Goal: Task Accomplishment & Management: Use online tool/utility

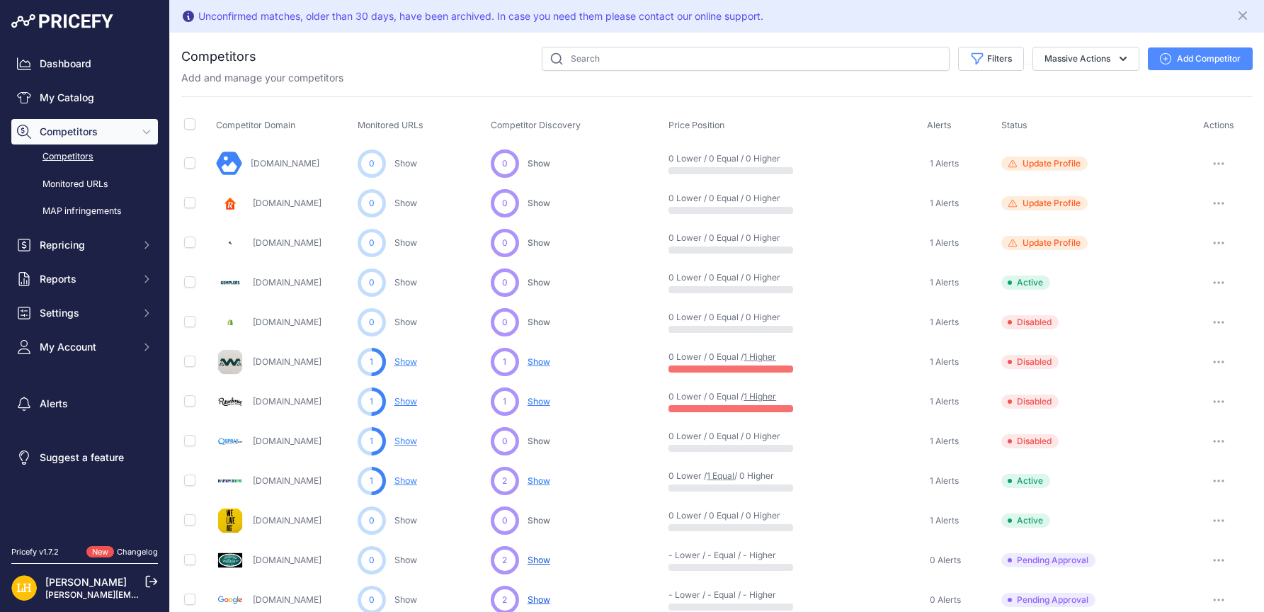
click at [883, 179] on td "0 Lower / 0 Equal / 0 Higher" at bounding box center [795, 164] width 259 height 40
click at [77, 185] on link "Monitored URLs" at bounding box center [84, 184] width 147 height 25
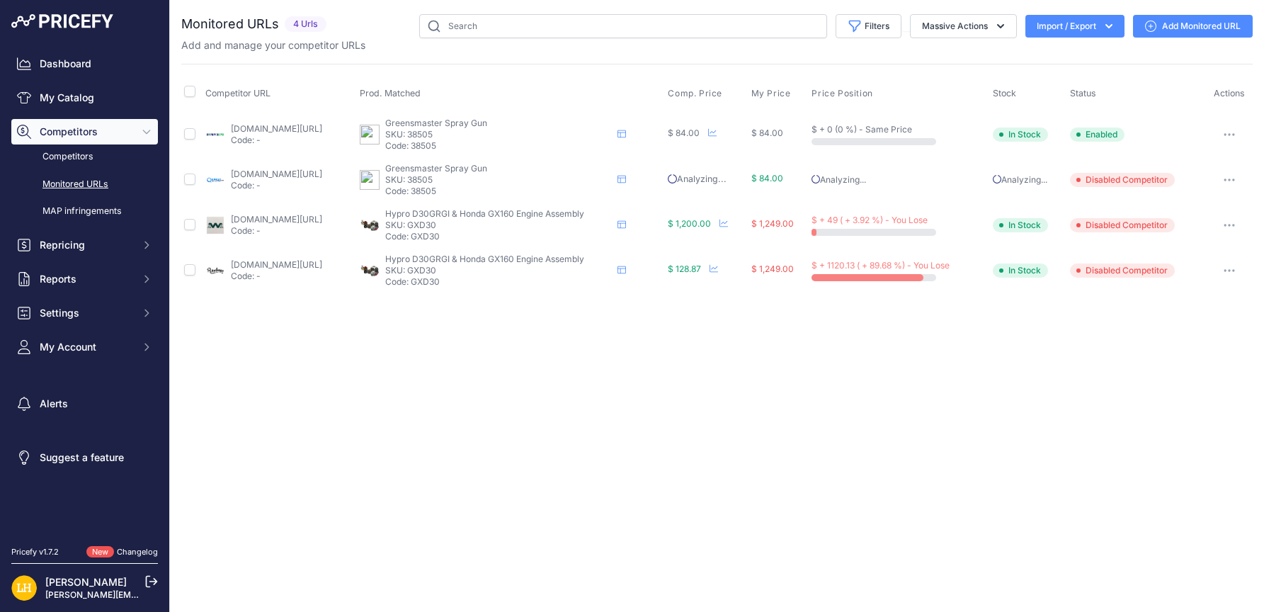
click at [1235, 180] on icon "button" at bounding box center [1233, 179] width 1 height 1
click at [950, 487] on div "Close You are not connected to the internet." at bounding box center [717, 306] width 1094 height 612
click at [853, 175] on p "Analyzing..." at bounding box center [900, 179] width 176 height 11
click at [261, 174] on link "[DOMAIN_NAME][URL]" at bounding box center [276, 174] width 91 height 11
click at [1241, 179] on button "button" at bounding box center [1229, 180] width 28 height 20
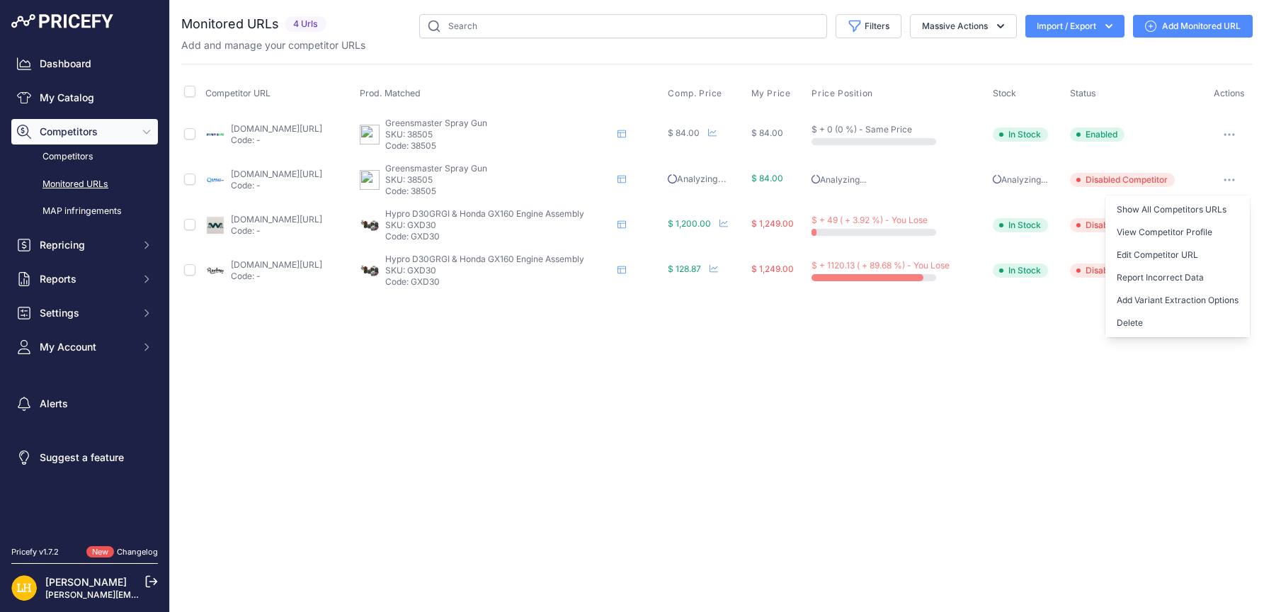
click at [1053, 426] on div "Close You are not connected to the internet." at bounding box center [717, 306] width 1094 height 612
